Goal: Find specific page/section: Find specific page/section

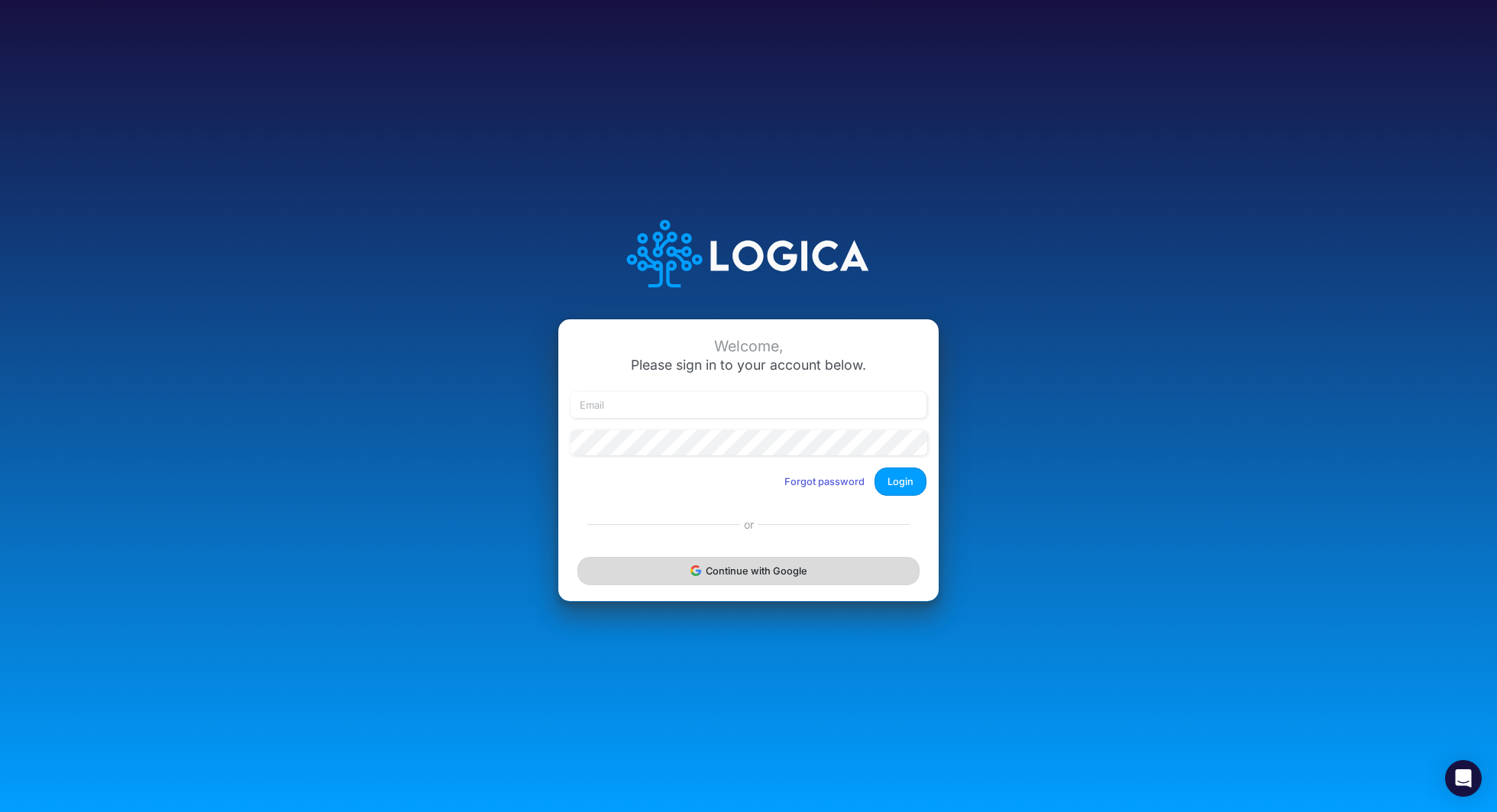
click at [679, 572] on button "Continue with Google" at bounding box center [748, 571] width 342 height 28
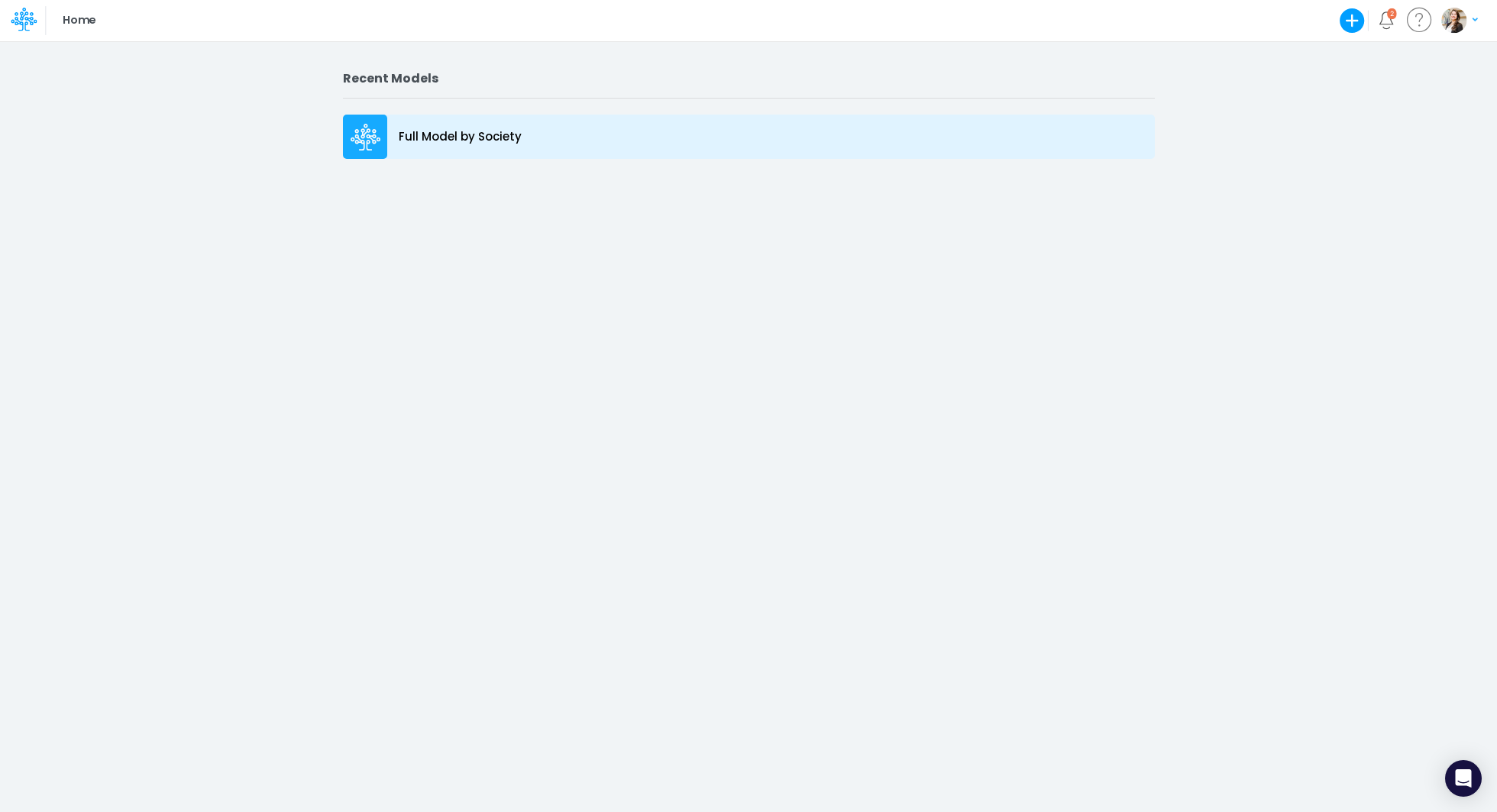
click at [503, 132] on p "Full Model by Society" at bounding box center [460, 136] width 123 height 18
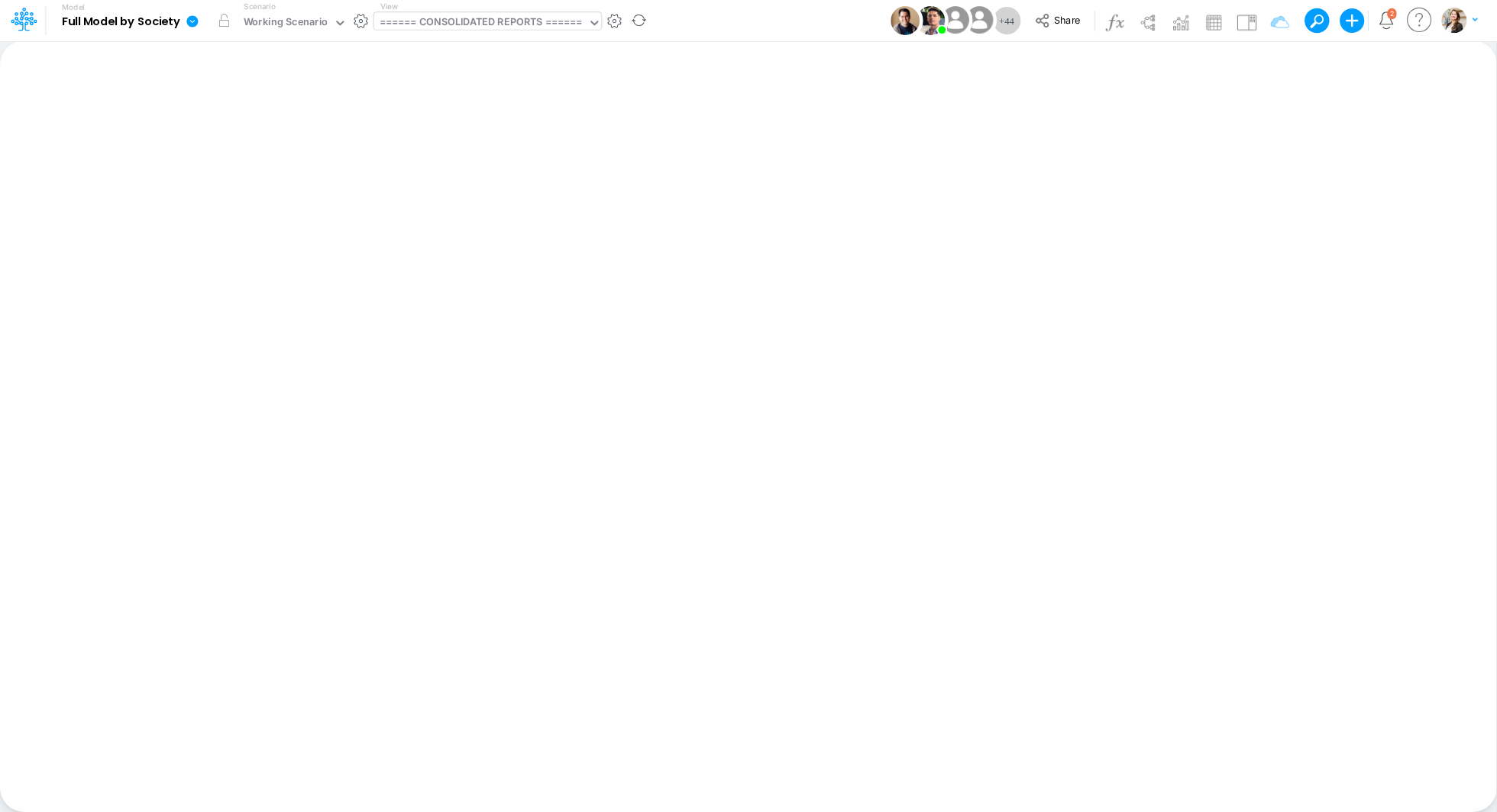
click at [568, 26] on div "====== CONSOLIDATED REPORTS ======" at bounding box center [481, 23] width 203 height 18
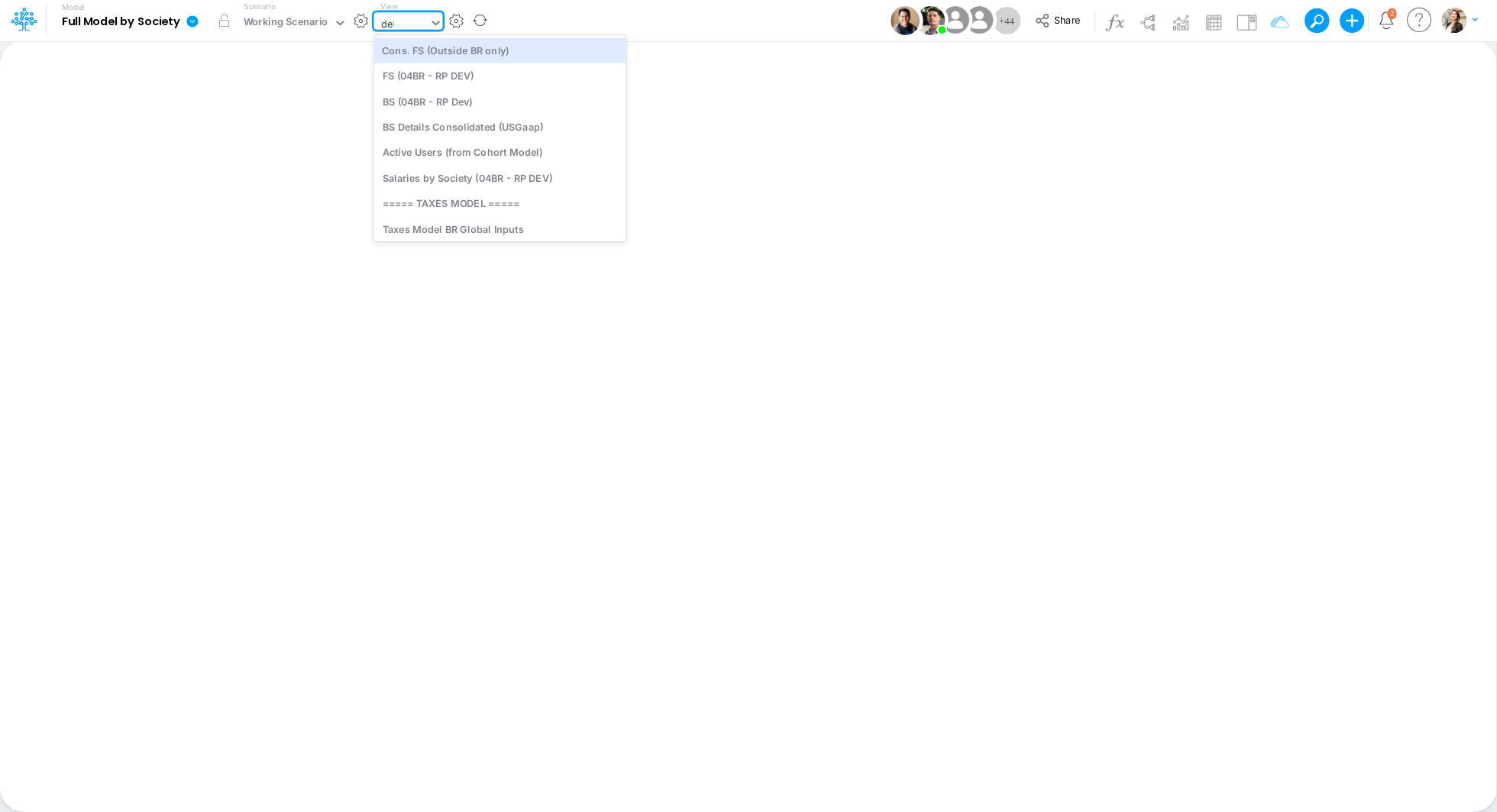
type input "debt"
click at [444, 50] on div "Debt Schedules - Loans" at bounding box center [477, 50] width 206 height 25
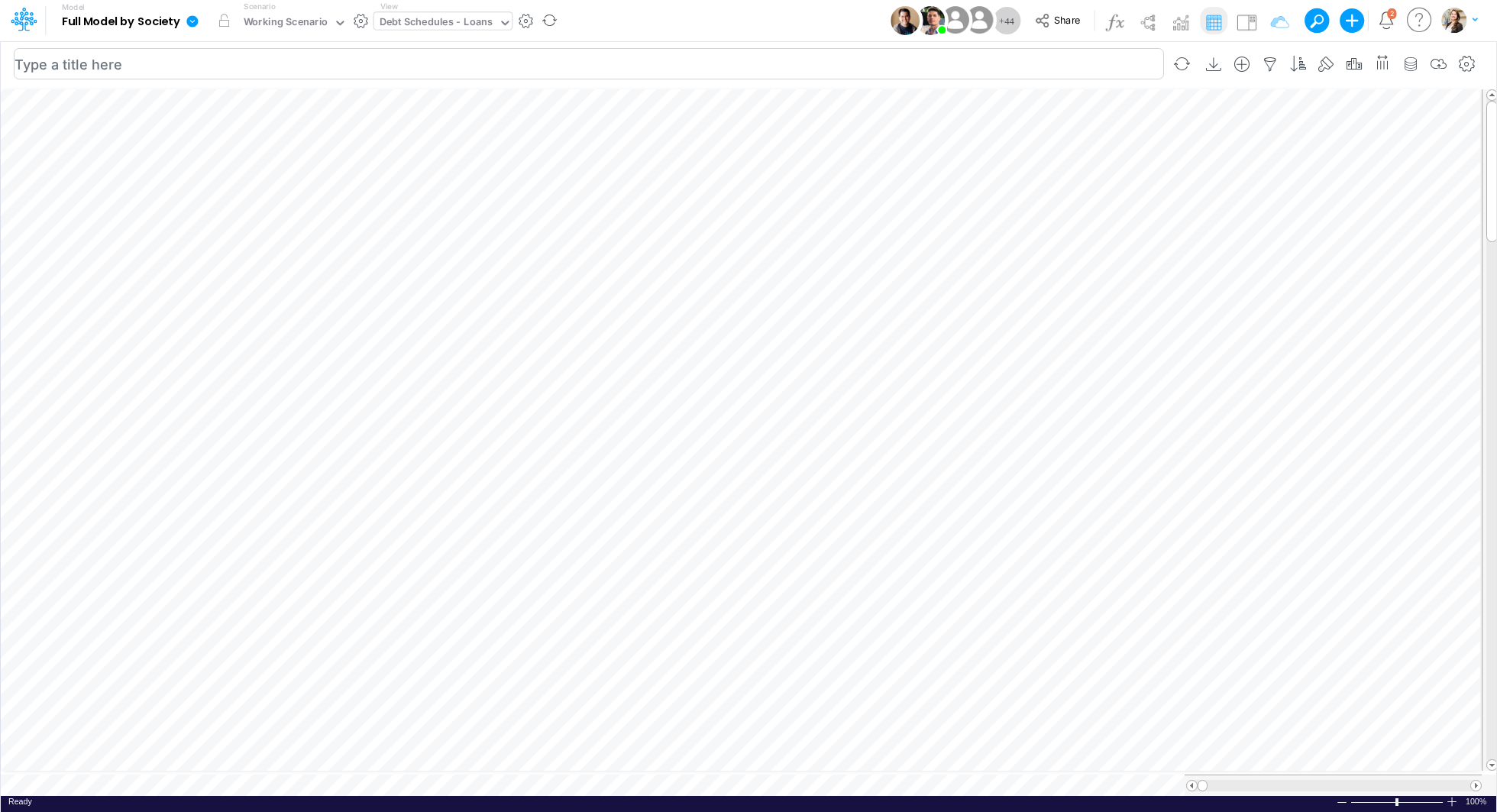
scroll to position [7, 2]
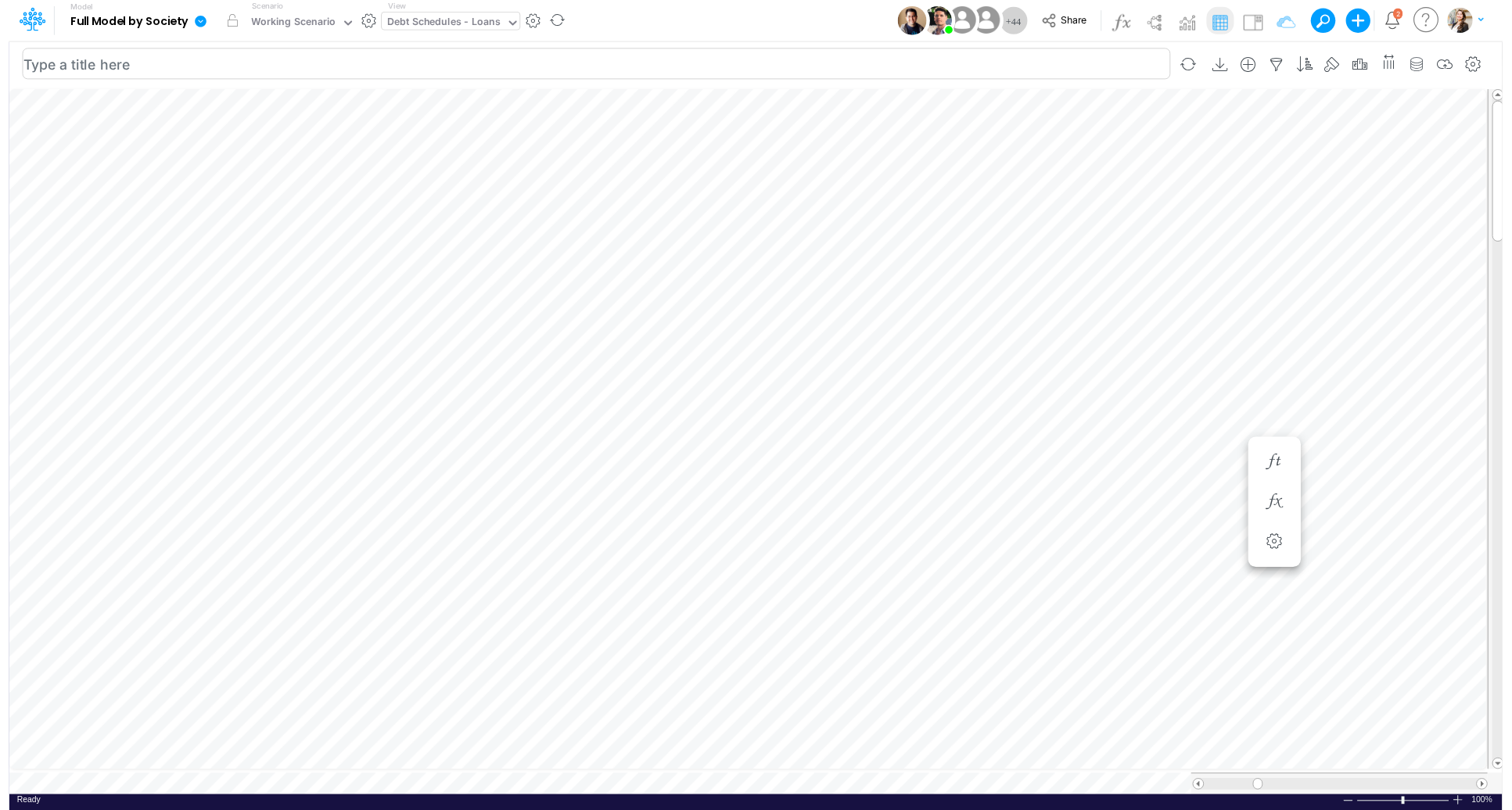
scroll to position [7, 2]
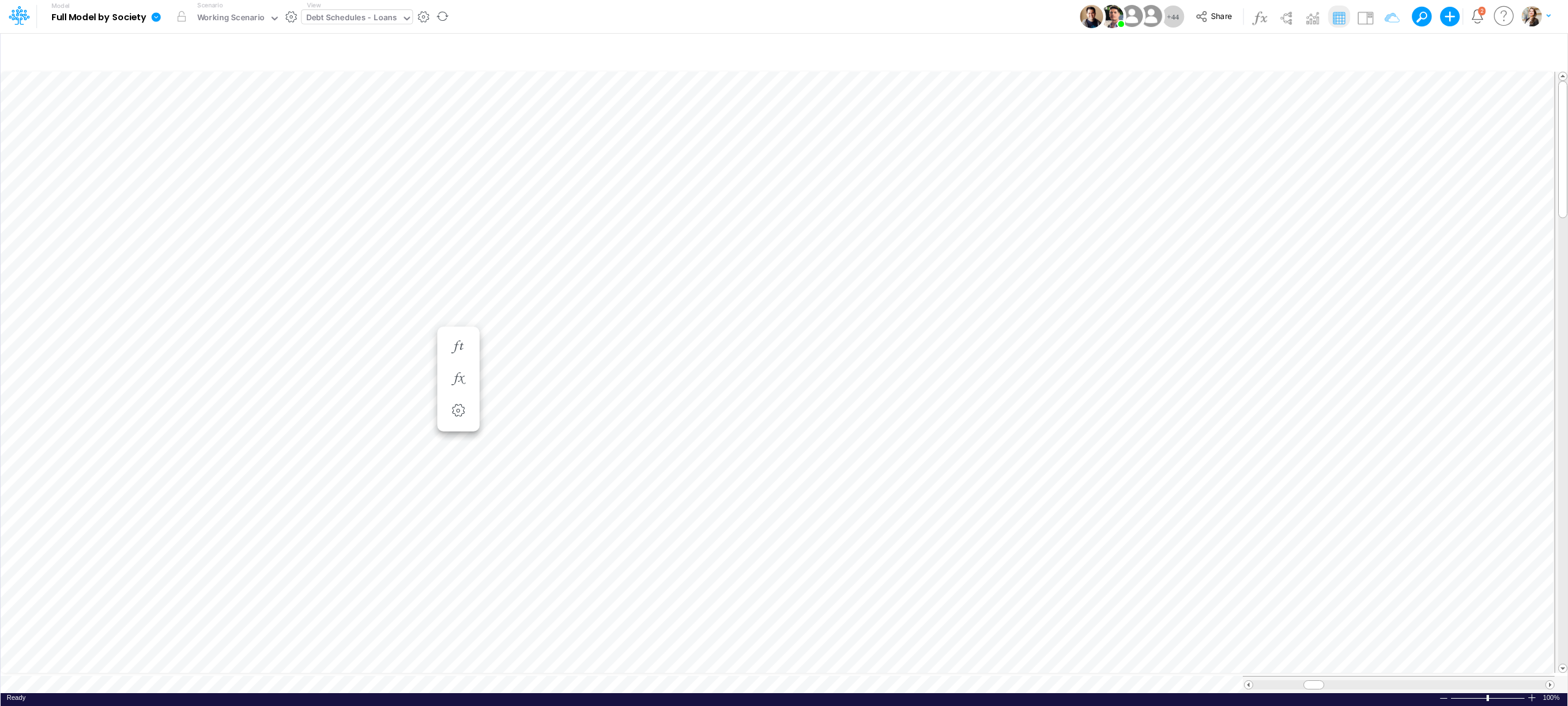
scroll to position [0, 1]
click at [255, 18] on div "Working Scenario" at bounding box center [231, 19] width 68 height 14
